Goal: Transaction & Acquisition: Purchase product/service

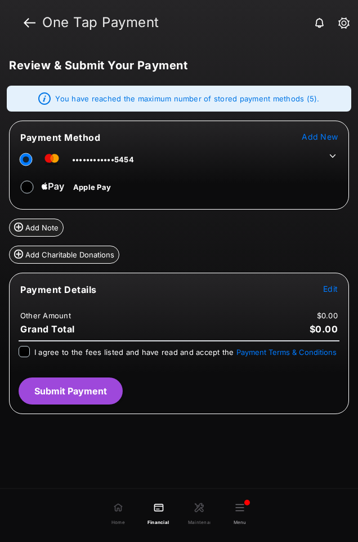
click at [329, 291] on span "Edit" at bounding box center [331, 289] width 15 height 10
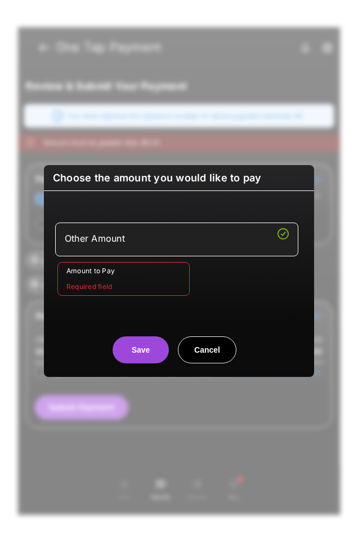
click at [162, 279] on input "Amount to Pay" at bounding box center [123, 279] width 132 height 34
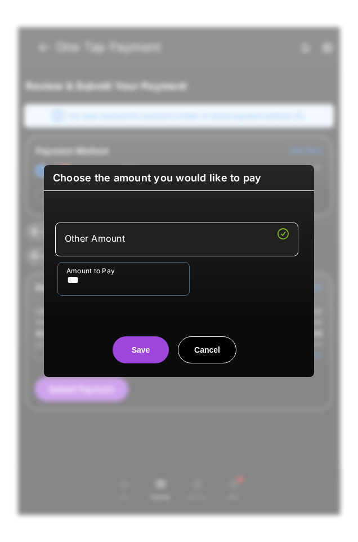
type input "***"
click at [237, 296] on div "Other Amount Amount to Pay ***" at bounding box center [179, 259] width 266 height 109
click at [158, 349] on button "Save" at bounding box center [141, 350] width 56 height 27
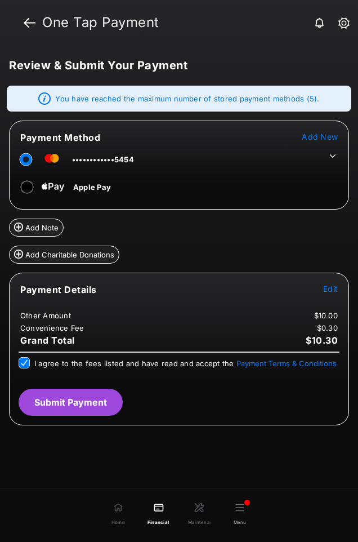
click at [56, 404] on button "Submit Payment" at bounding box center [71, 402] width 104 height 27
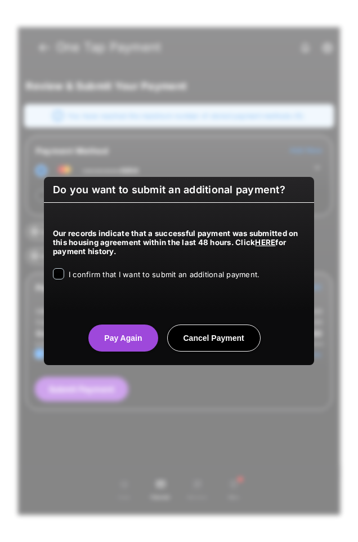
click at [107, 272] on span "I confirm that I want to submit an additional payment." at bounding box center [164, 274] width 191 height 9
click at [123, 345] on button "Pay Again" at bounding box center [122, 338] width 69 height 27
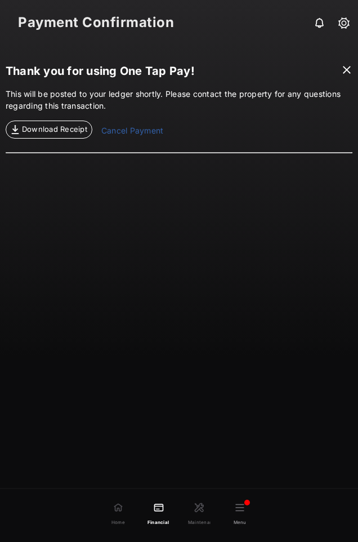
click at [123, 135] on link "Cancel Payment" at bounding box center [132, 132] width 62 height 14
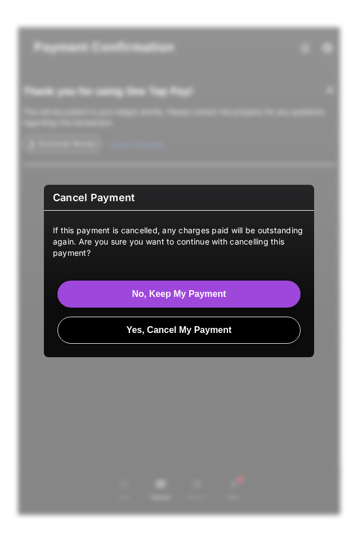
click at [193, 338] on button "Yes, Cancel My Payment" at bounding box center [178, 330] width 243 height 27
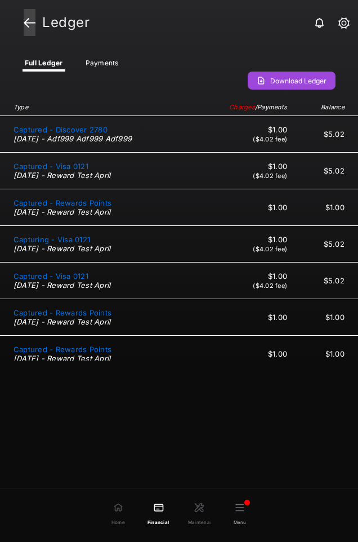
click at [26, 22] on link at bounding box center [30, 22] width 12 height 27
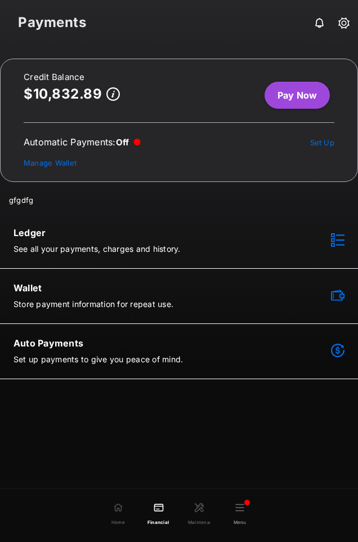
click at [295, 99] on link "Pay Now" at bounding box center [297, 95] width 65 height 27
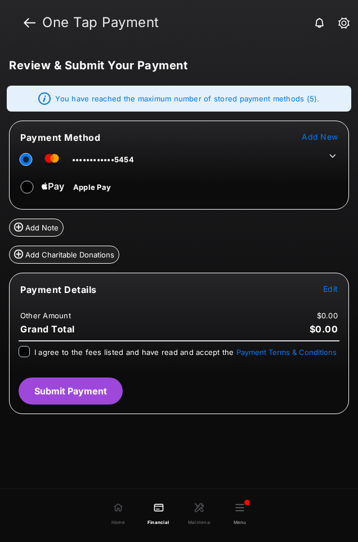
click at [333, 155] on icon at bounding box center [333, 156] width 10 height 10
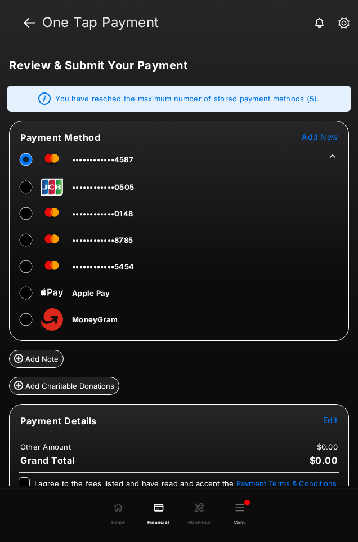
click at [334, 159] on icon at bounding box center [333, 156] width 10 height 10
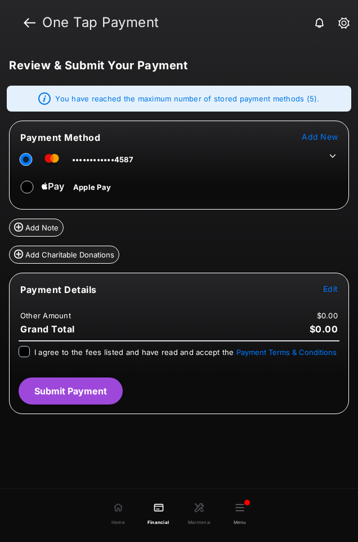
click at [327, 287] on span "Edit" at bounding box center [331, 289] width 15 height 10
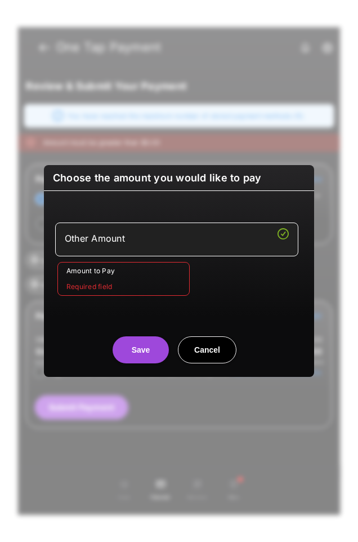
click at [138, 277] on input "Amount to Pay" at bounding box center [123, 279] width 132 height 34
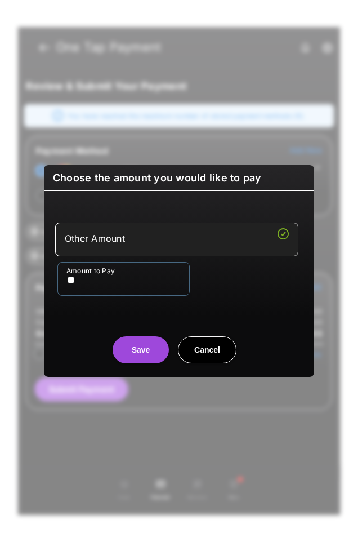
type input "**"
click at [71, 300] on div "Other Amount Amount to Pay **" at bounding box center [179, 259] width 266 height 109
click at [140, 347] on button "Save" at bounding box center [141, 350] width 56 height 27
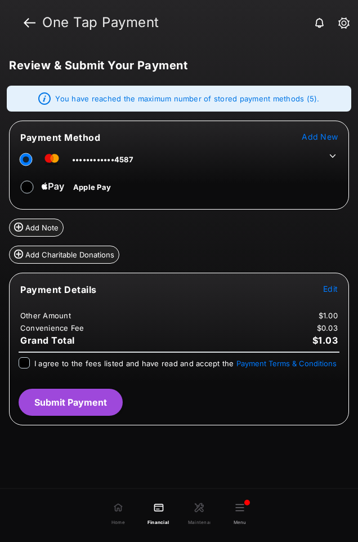
click at [30, 361] on div "I agree to the fees listed and have read and accept the Payment Terms & Conditi…" at bounding box center [179, 364] width 321 height 14
click at [91, 397] on button "Submit Payment" at bounding box center [71, 402] width 104 height 27
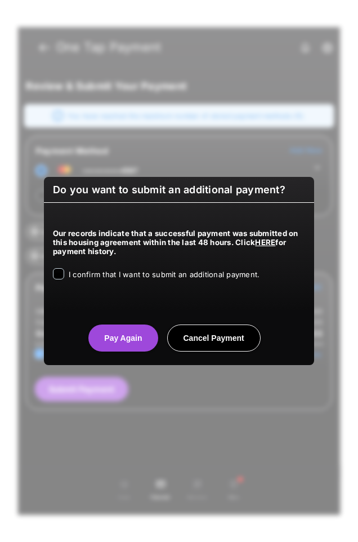
click at [85, 276] on span "I confirm that I want to submit an additional payment." at bounding box center [164, 274] width 191 height 9
click at [127, 329] on button "Pay Again" at bounding box center [122, 338] width 69 height 27
